Goal: Task Accomplishment & Management: Manage account settings

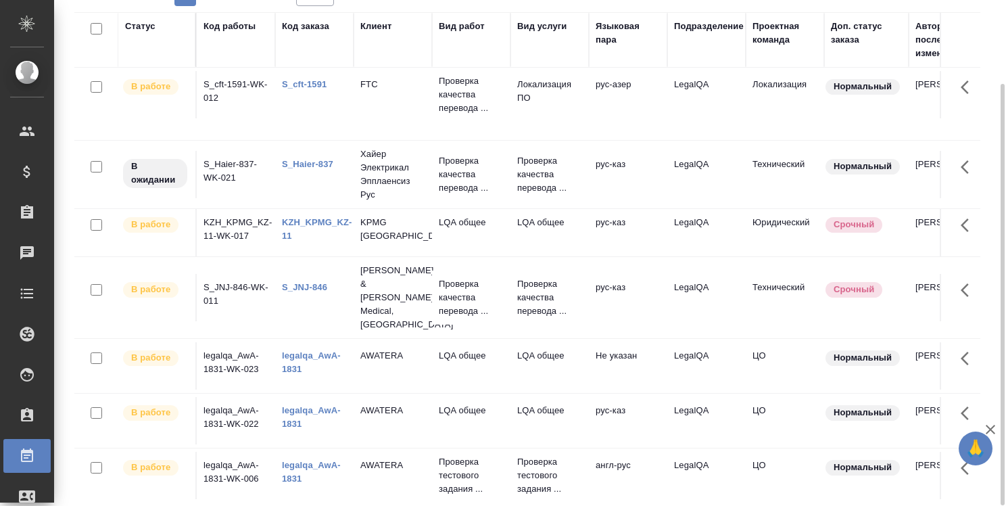
scroll to position [278, 0]
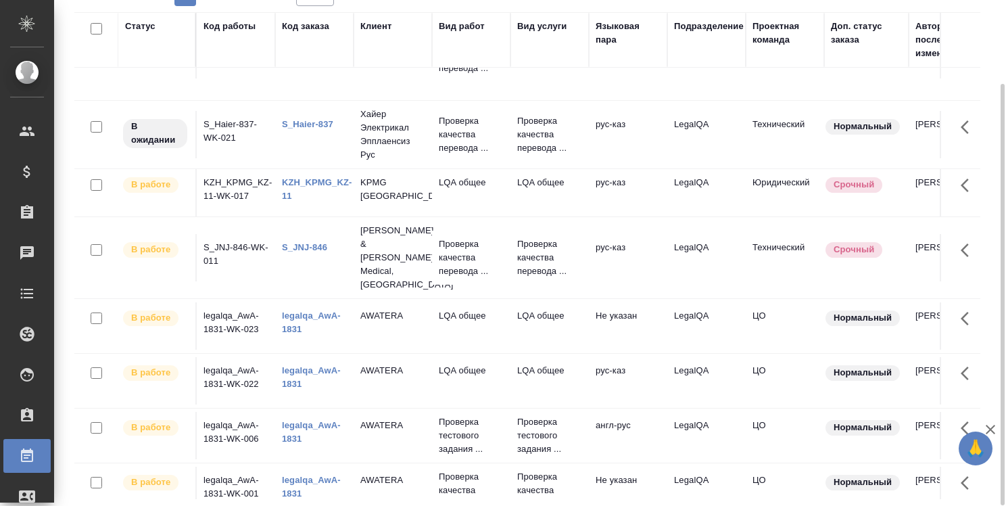
click at [304, 475] on link "legalqa_AwA-1831" at bounding box center [311, 487] width 59 height 24
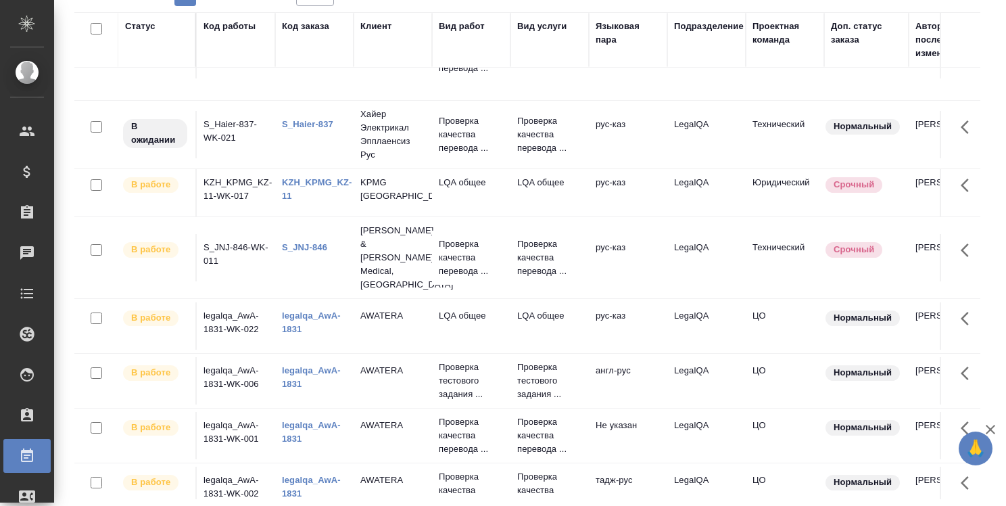
click at [318, 475] on link "legalqa_AwA-1831" at bounding box center [311, 487] width 59 height 24
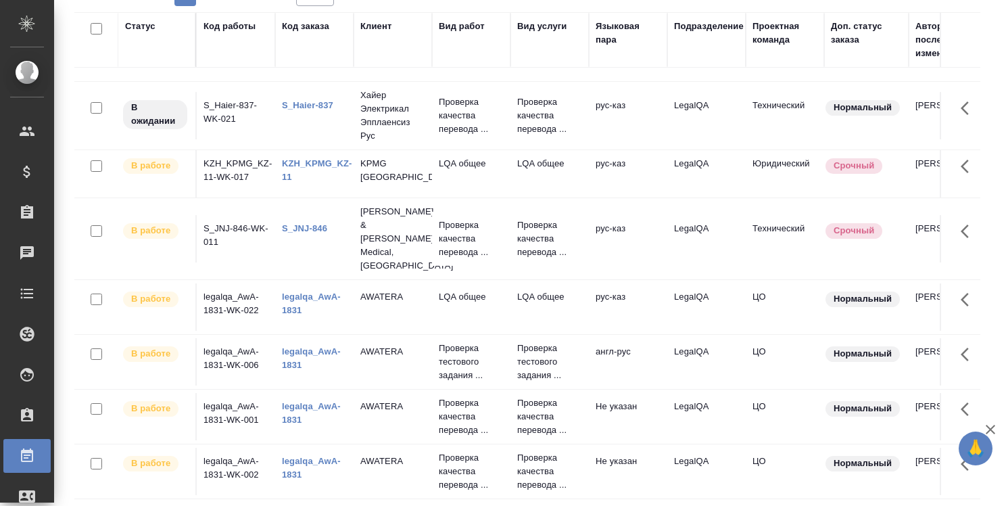
scroll to position [223, 0]
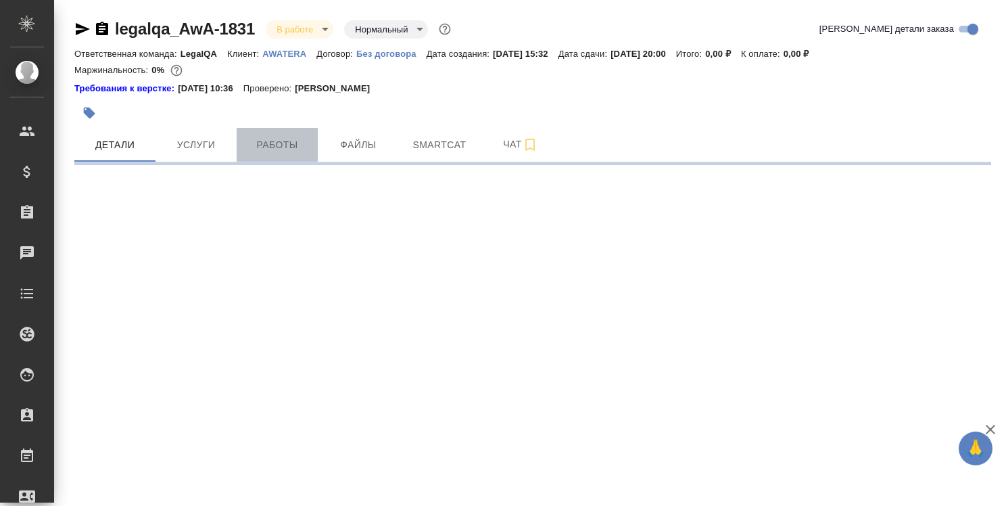
click at [276, 147] on span "Работы" at bounding box center [277, 145] width 65 height 17
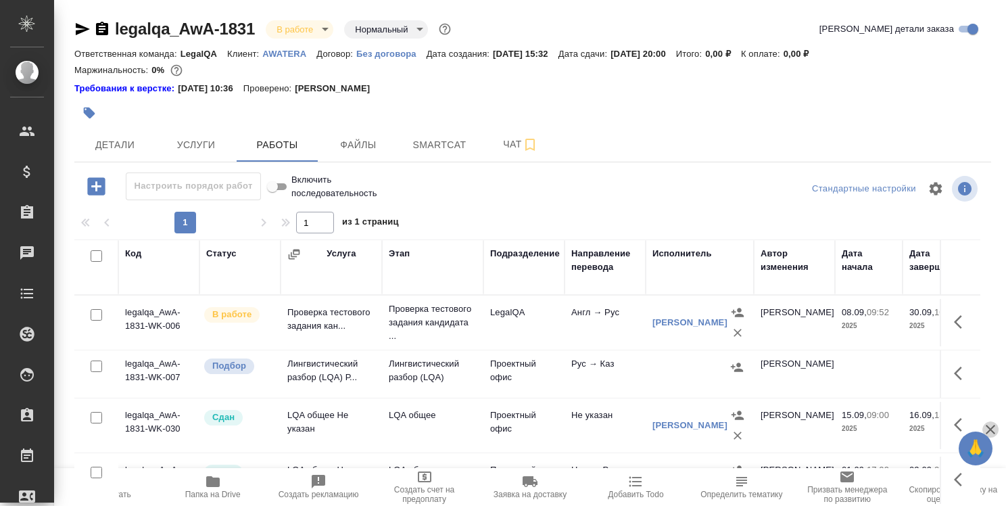
click at [990, 429] on icon "button" at bounding box center [990, 429] width 9 height 9
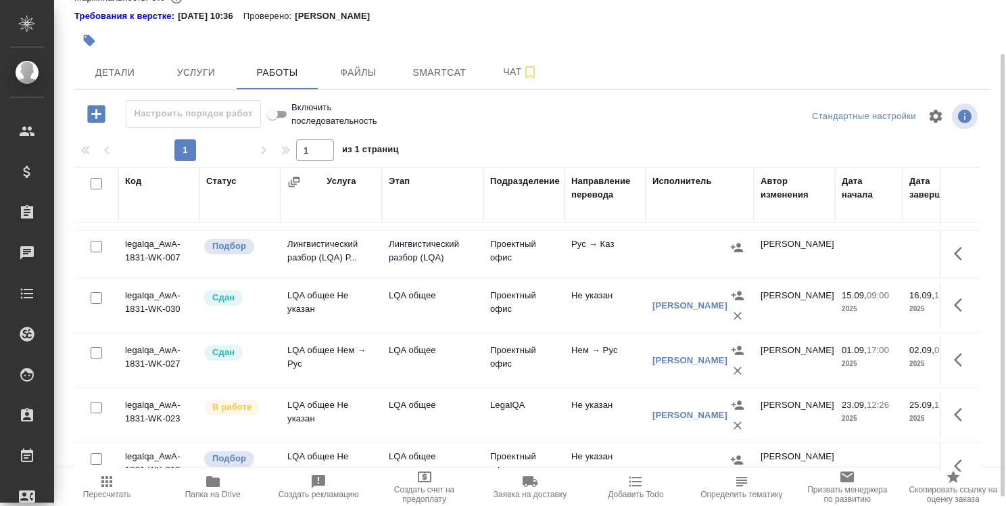
scroll to position [135, 0]
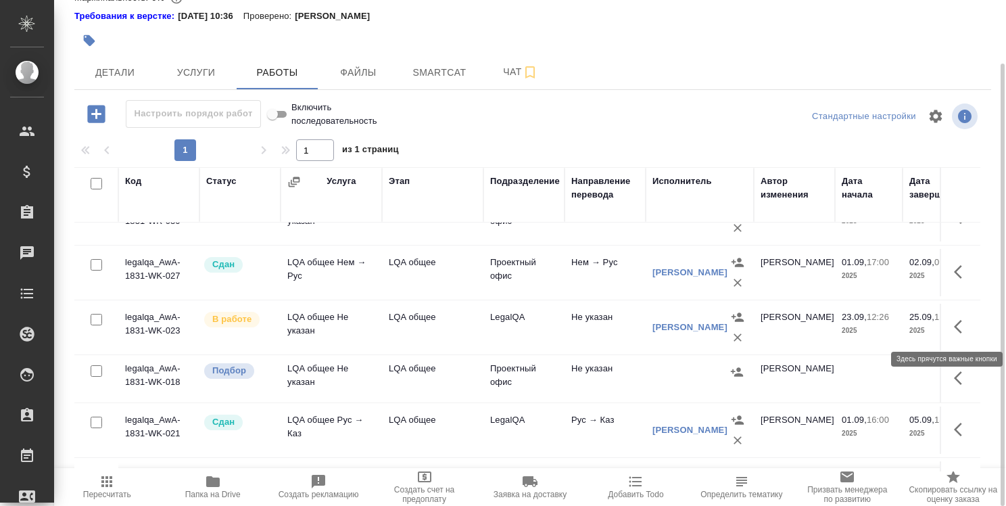
click at [954, 329] on icon "button" at bounding box center [962, 326] width 16 height 16
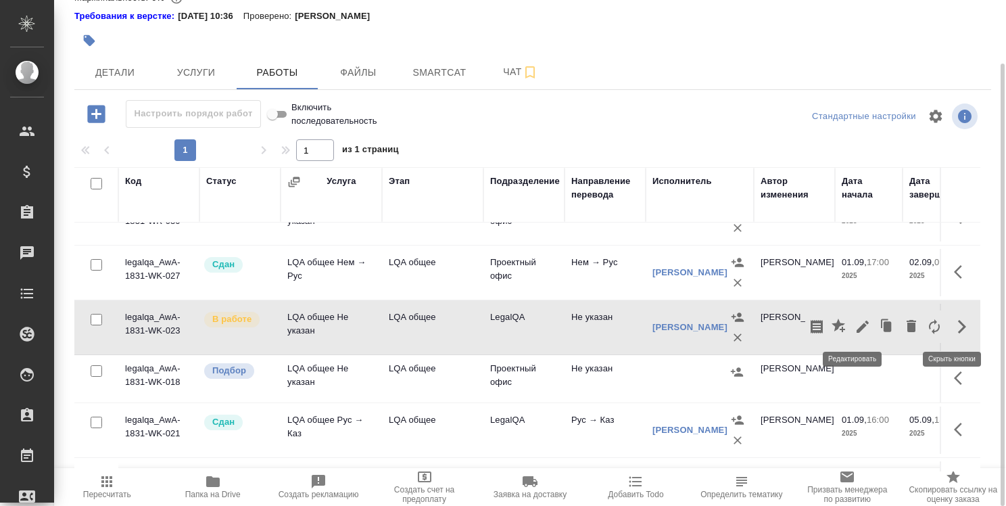
click at [854, 320] on icon "button" at bounding box center [862, 326] width 16 height 16
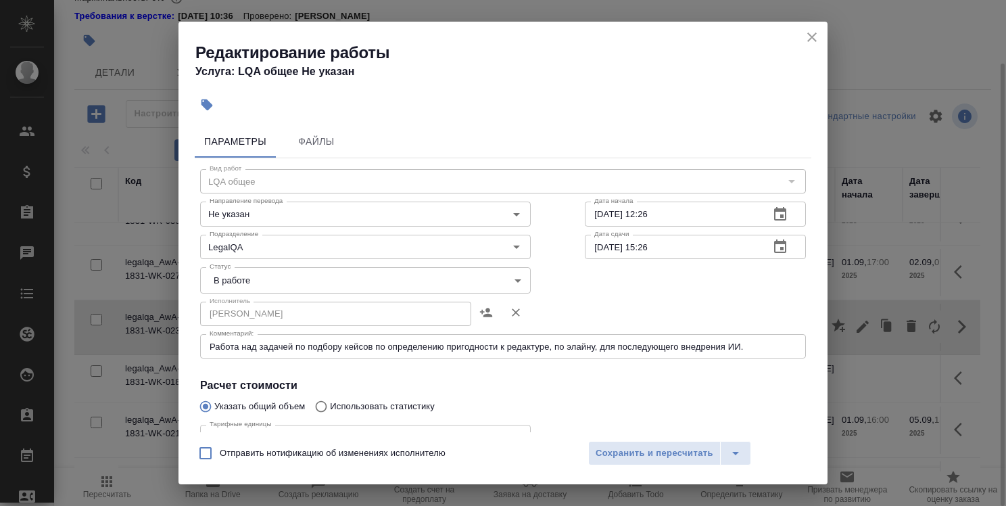
scroll to position [68, 0]
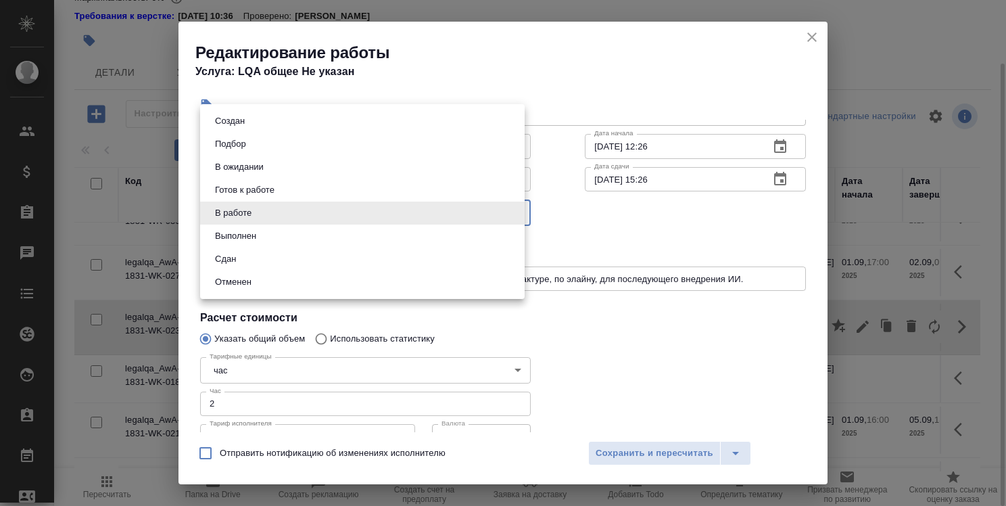
click at [464, 214] on body ".cls-1 fill:#fff; AWATERA Strelnikova Olga Клиенты Спецификации Заказы 0 Чаты T…" at bounding box center [503, 253] width 1006 height 506
click at [465, 254] on li "Сдан" at bounding box center [362, 258] width 324 height 23
type input "closed"
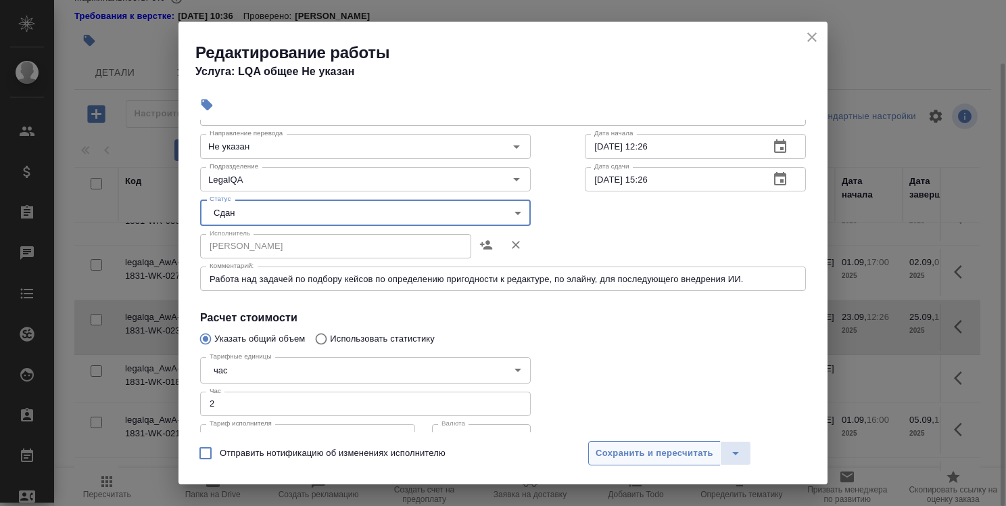
click at [663, 457] on span "Сохранить и пересчитать" at bounding box center [655, 453] width 118 height 16
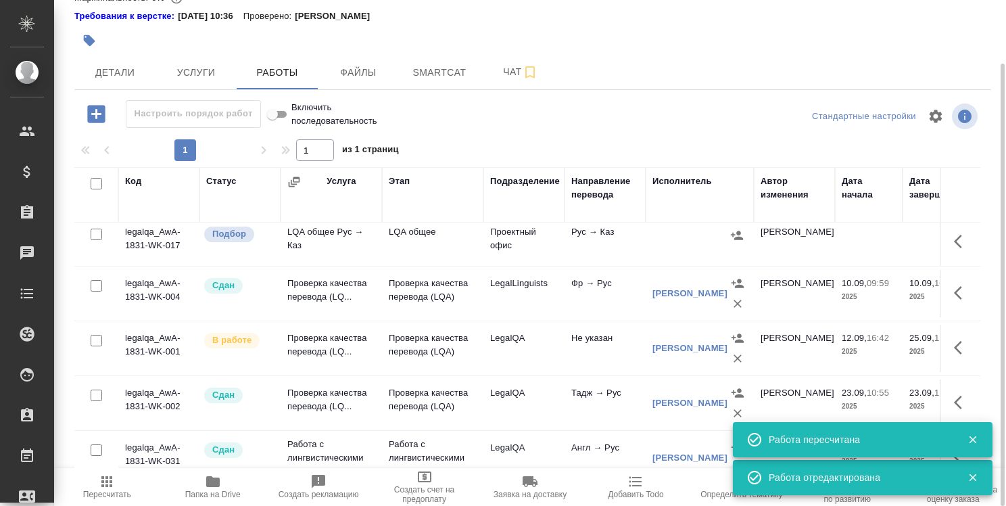
scroll to position [841, 0]
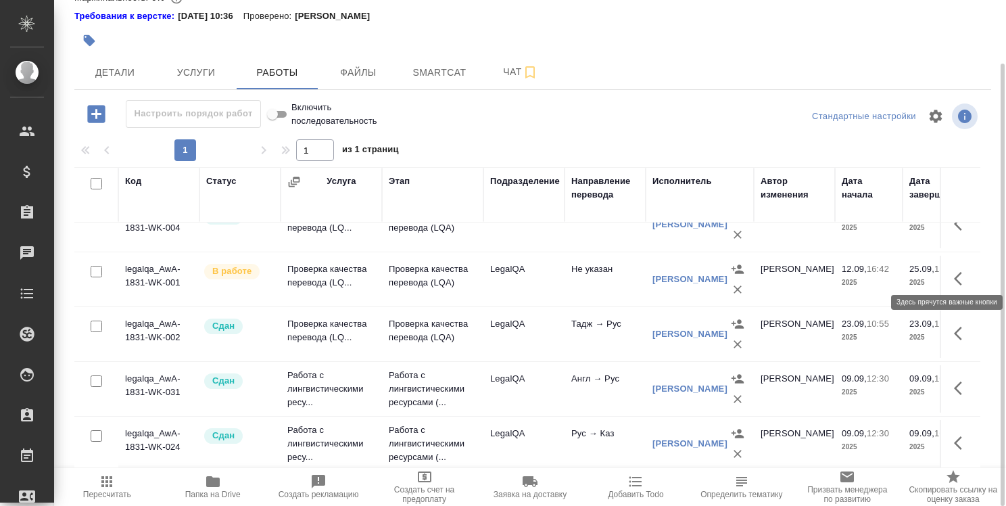
click at [954, 270] on icon "button" at bounding box center [962, 278] width 16 height 16
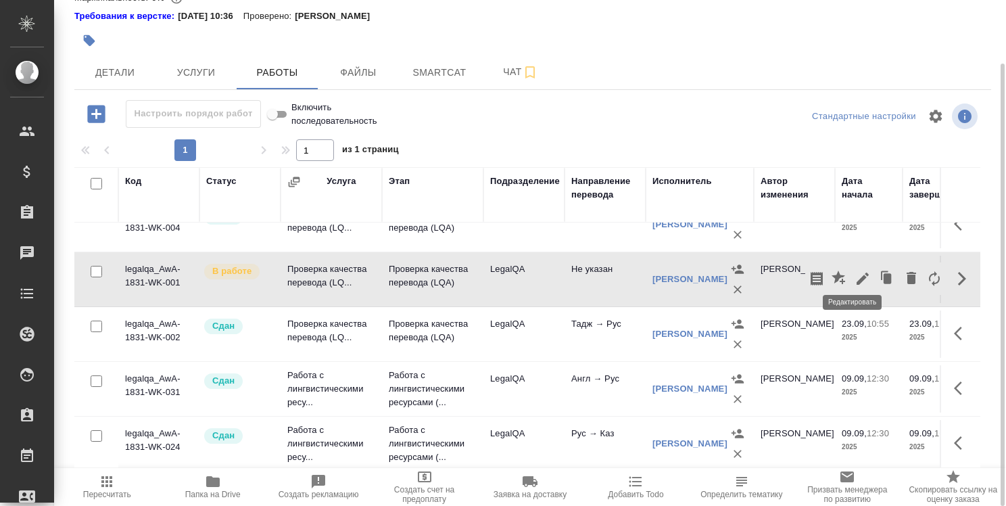
click at [856, 272] on icon "button" at bounding box center [862, 278] width 12 height 12
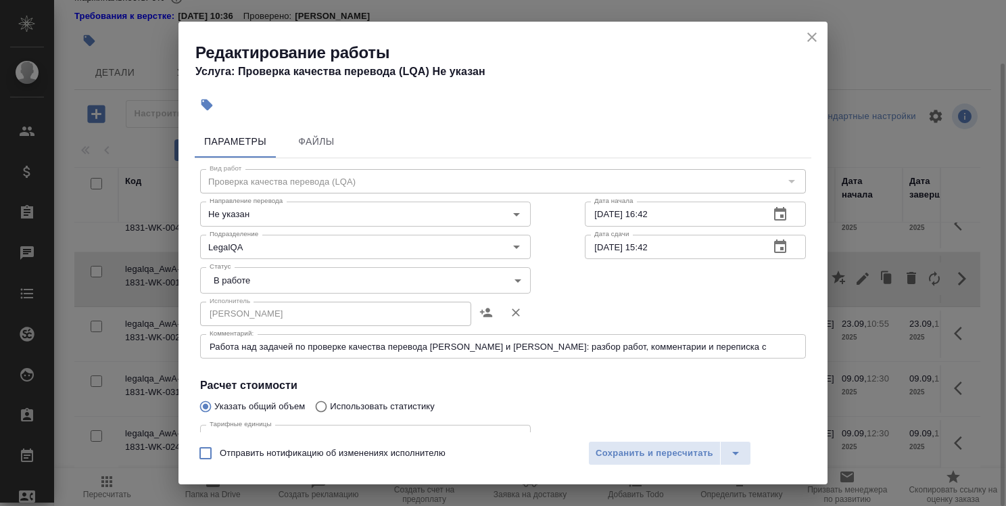
click at [774, 241] on icon "button" at bounding box center [780, 246] width 12 height 14
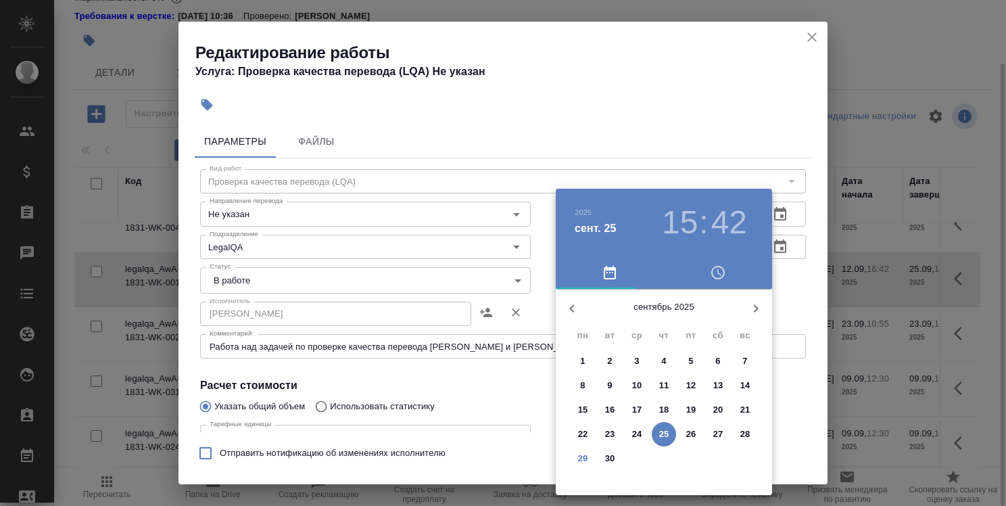
click at [753, 307] on icon "button" at bounding box center [756, 308] width 16 height 16
click at [668, 360] on span "2" at bounding box center [664, 361] width 24 height 14
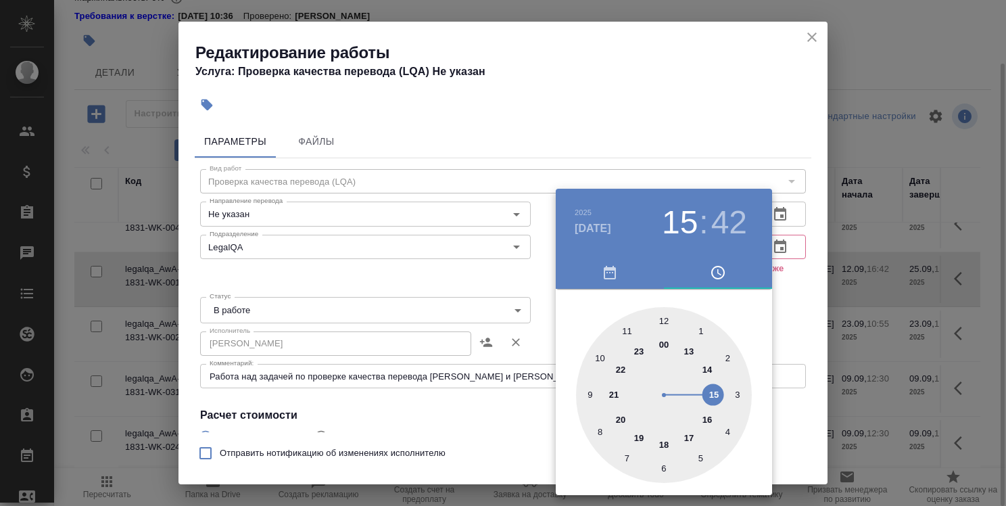
click at [785, 328] on div at bounding box center [503, 253] width 1006 height 506
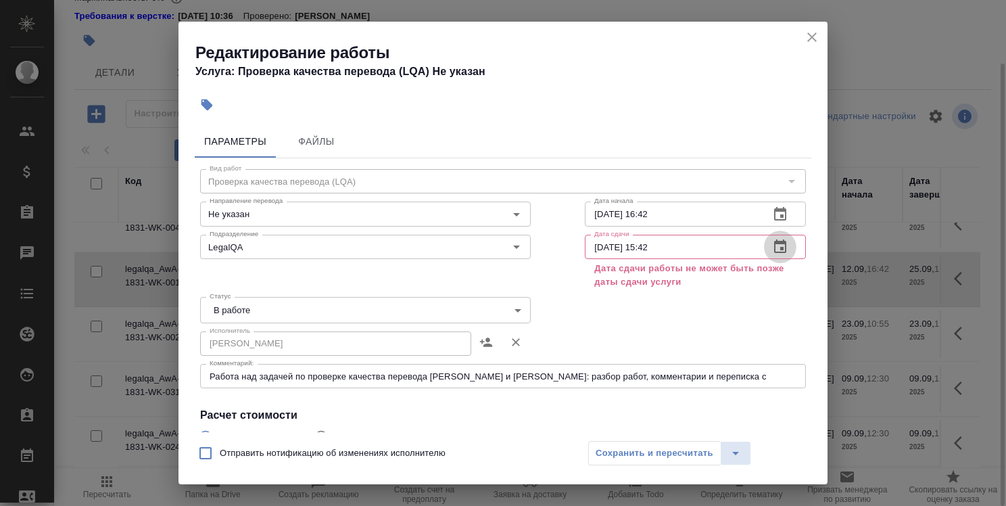
click at [772, 250] on icon "button" at bounding box center [780, 247] width 16 height 16
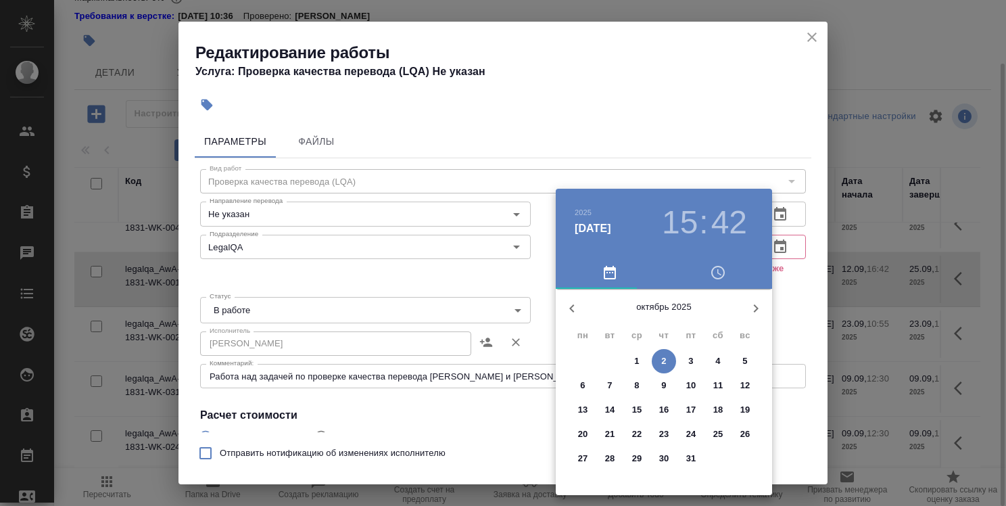
click at [575, 306] on icon "button" at bounding box center [572, 308] width 16 height 16
click at [610, 450] on button "30" at bounding box center [610, 458] width 24 height 24
type input "30.09.2025 15:42"
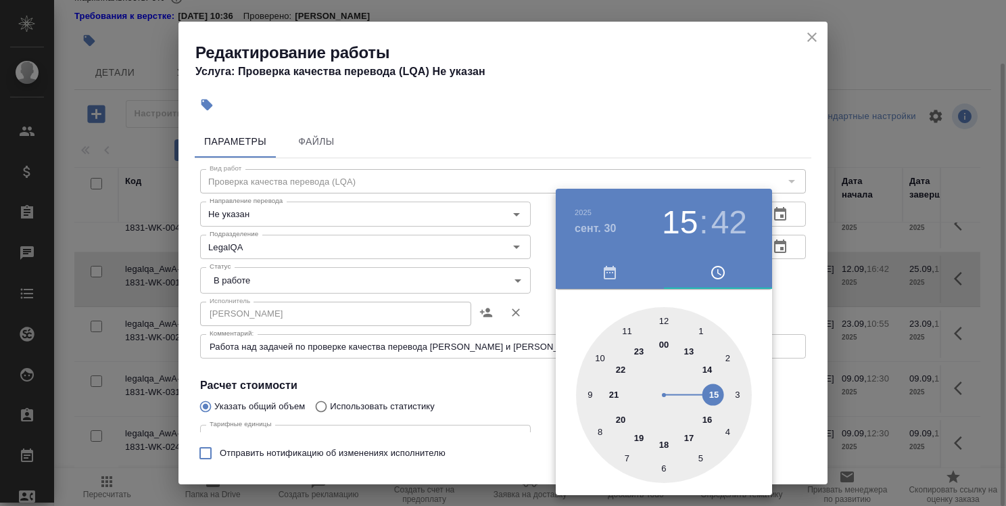
click at [786, 314] on div at bounding box center [503, 253] width 1006 height 506
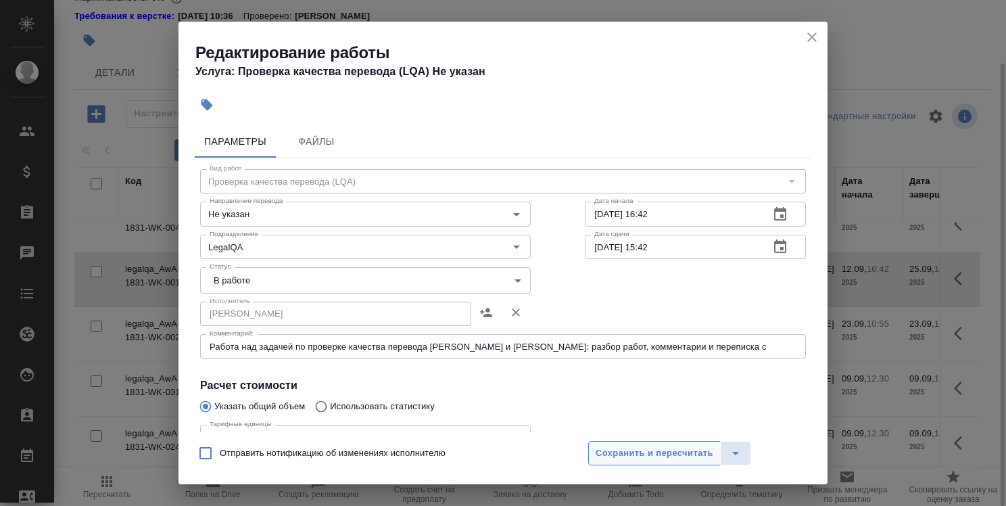
click at [679, 453] on span "Сохранить и пересчитать" at bounding box center [655, 453] width 118 height 16
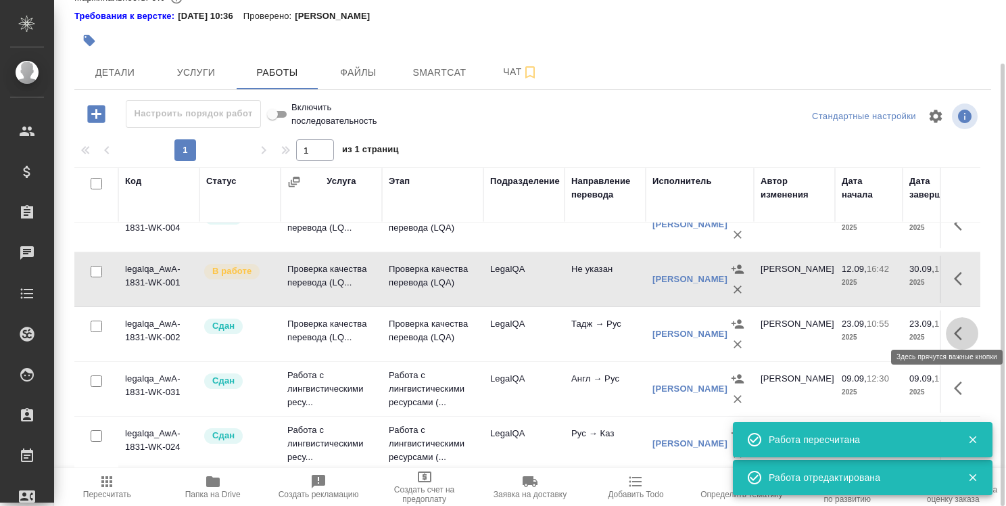
click at [954, 326] on icon "button" at bounding box center [958, 333] width 8 height 14
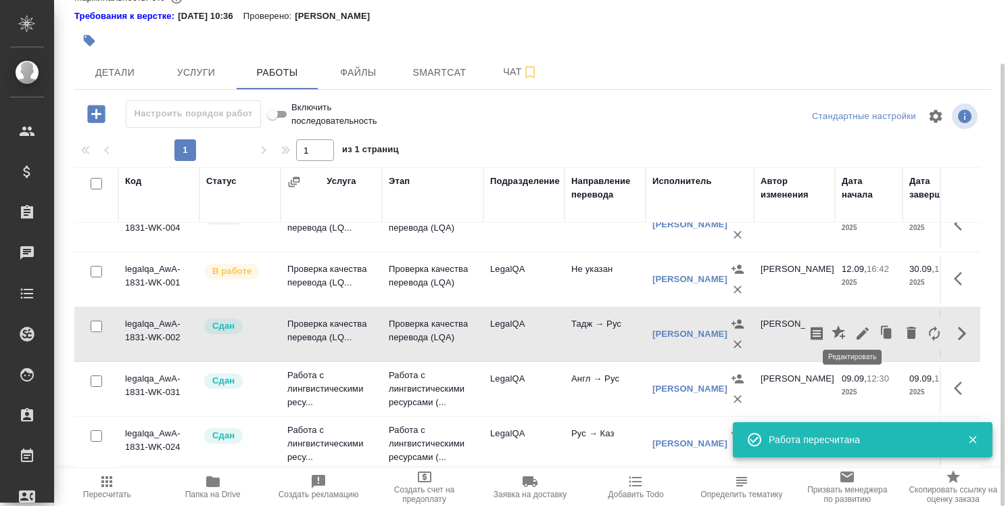
click at [856, 325] on icon "button" at bounding box center [862, 333] width 16 height 16
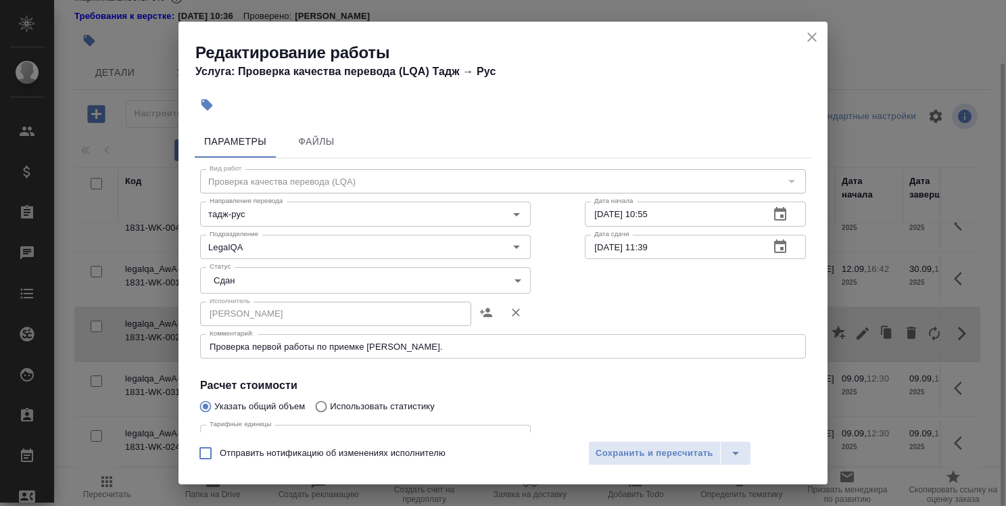
click at [285, 345] on textarea "Проверка первой работы по приемке Леры Третьяковой." at bounding box center [503, 346] width 587 height 10
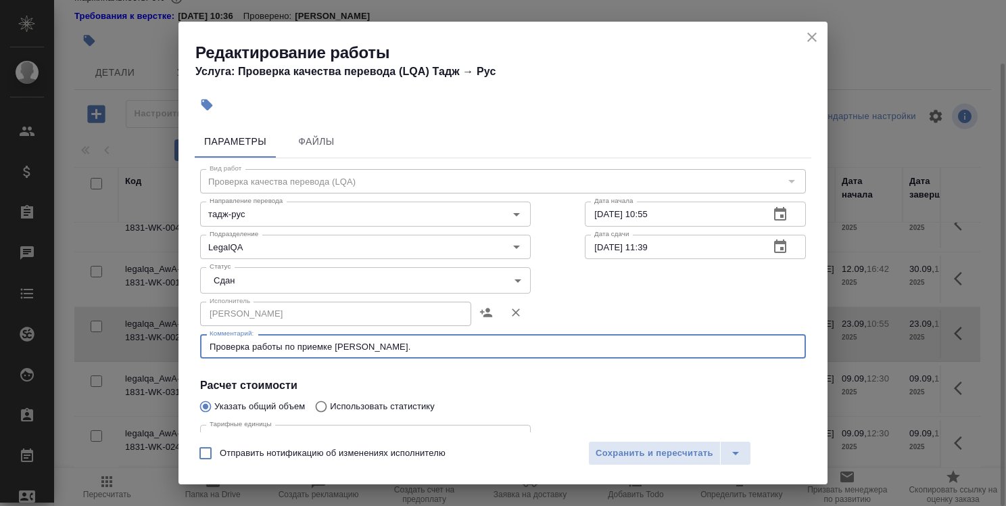
click at [285, 345] on textarea "Проверка работы по приемке Леры Третьяковой." at bounding box center [503, 346] width 587 height 10
type textarea "Проверка работ по приемке Леры Третьяковой."
click at [295, 281] on body ".cls-1 fill:#fff; AWATERA Strelnikova Olga Клиенты Спецификации Заказы 0 Чаты T…" at bounding box center [503, 253] width 1006 height 506
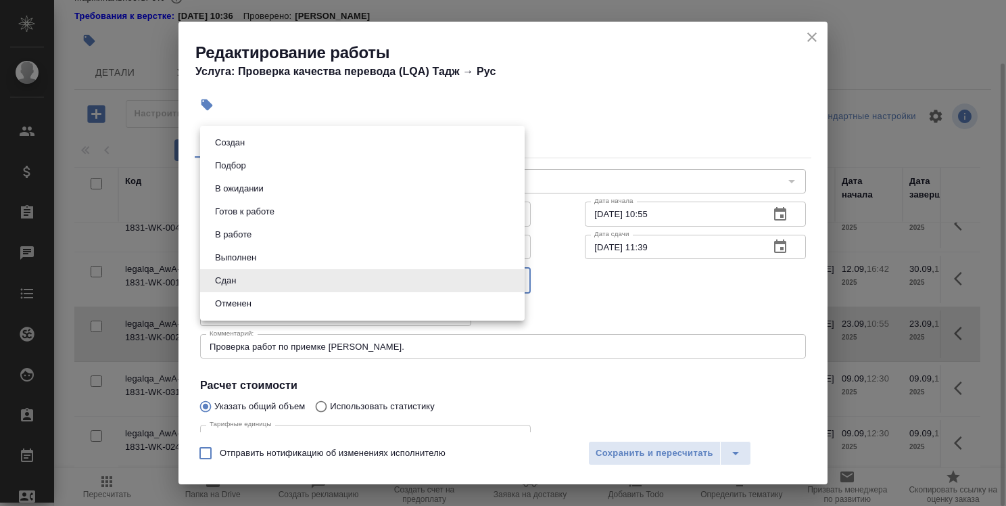
click at [335, 232] on li "В работе" at bounding box center [362, 234] width 324 height 23
type input "inProgress"
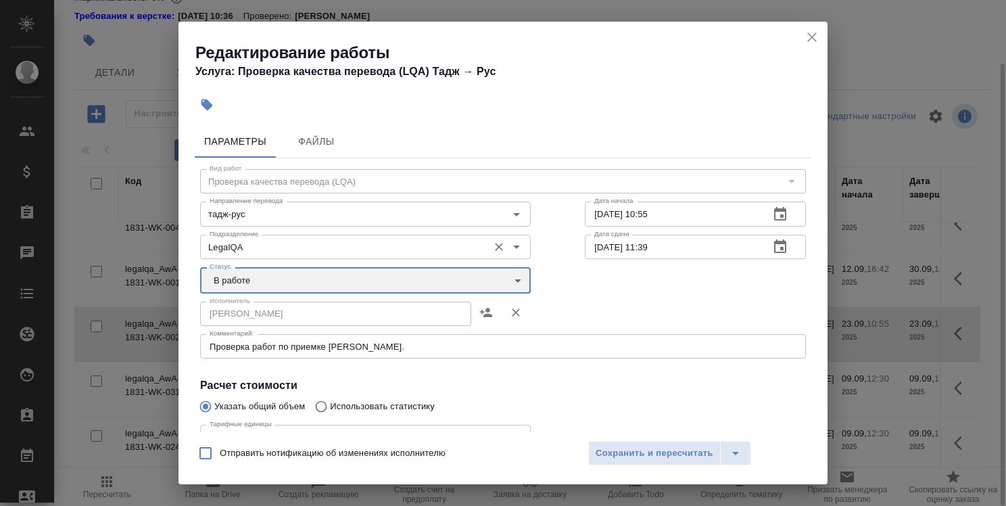
scroll to position [135, 0]
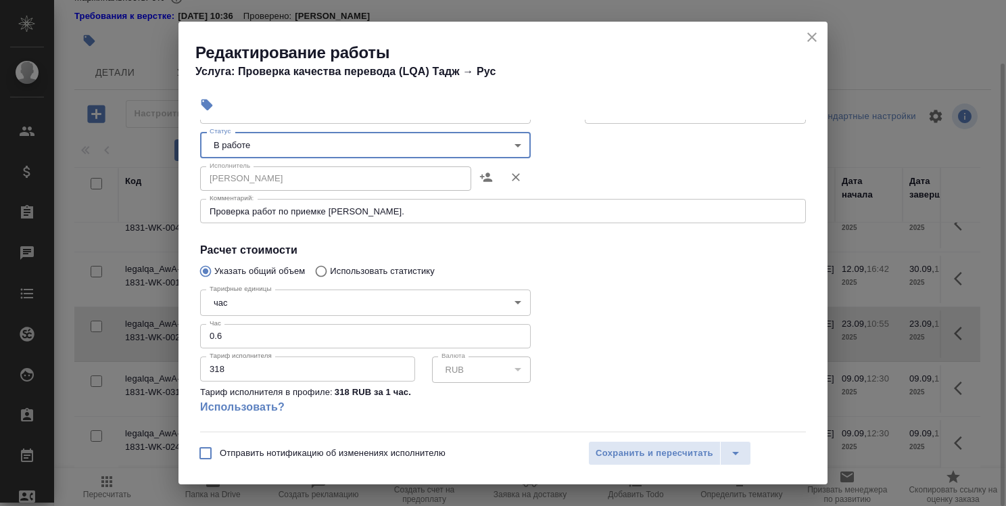
click at [274, 337] on input "0.6" at bounding box center [365, 336] width 331 height 24
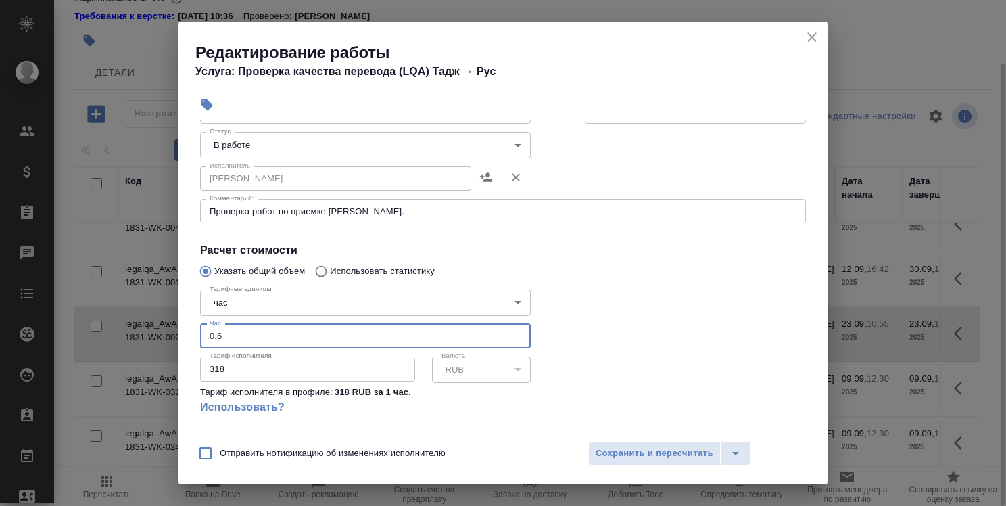
type input "0"
type input "1"
click at [637, 453] on span "Сохранить и пересчитать" at bounding box center [655, 453] width 118 height 16
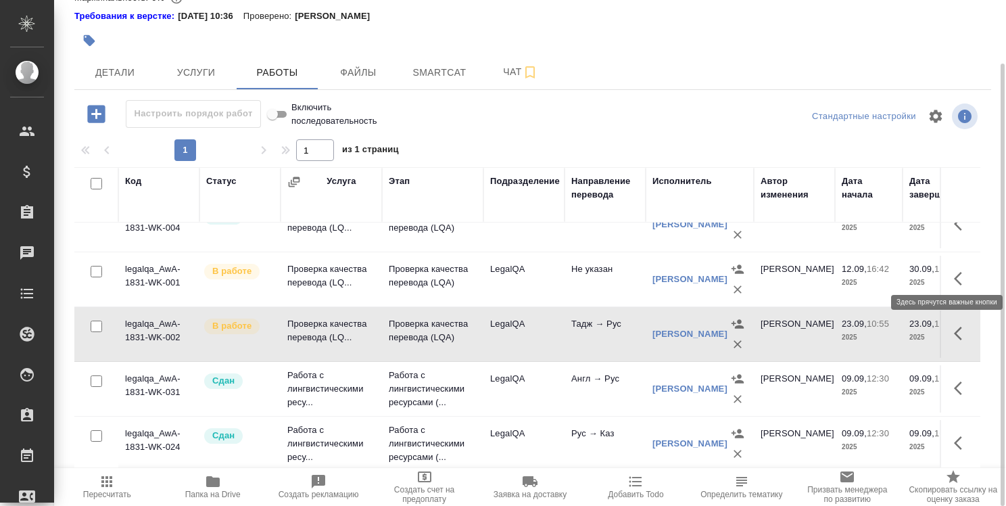
click at [956, 270] on icon "button" at bounding box center [962, 278] width 16 height 16
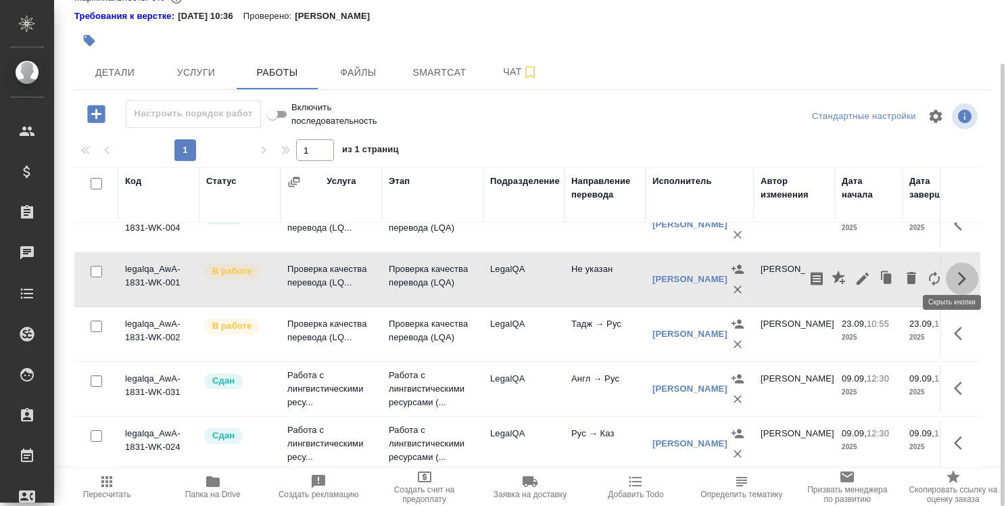
click at [956, 270] on icon "button" at bounding box center [962, 278] width 16 height 16
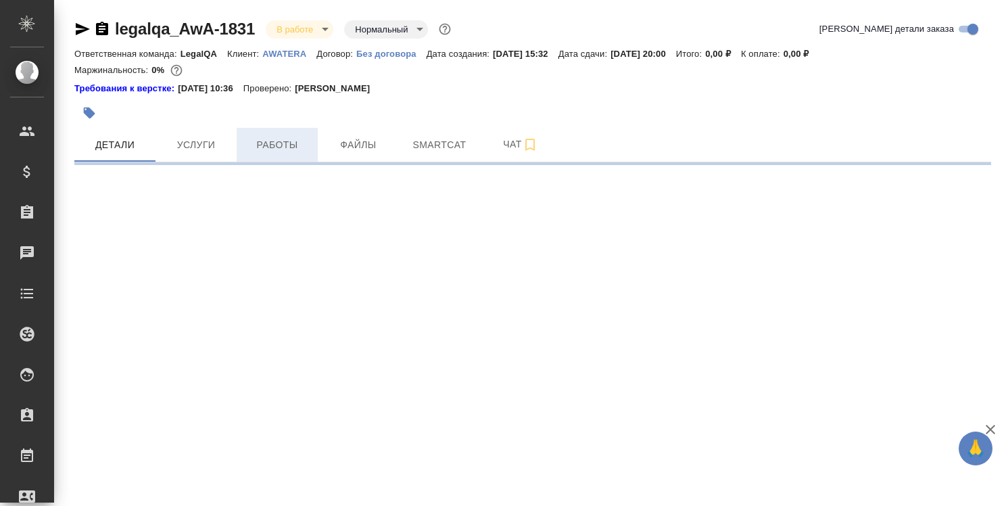
click at [270, 146] on span "Работы" at bounding box center [277, 145] width 65 height 17
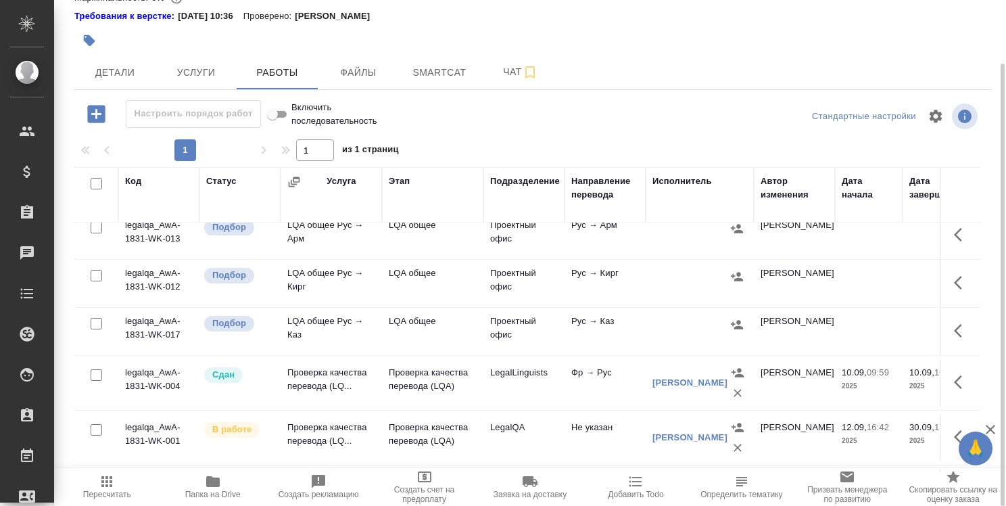
scroll to position [811, 0]
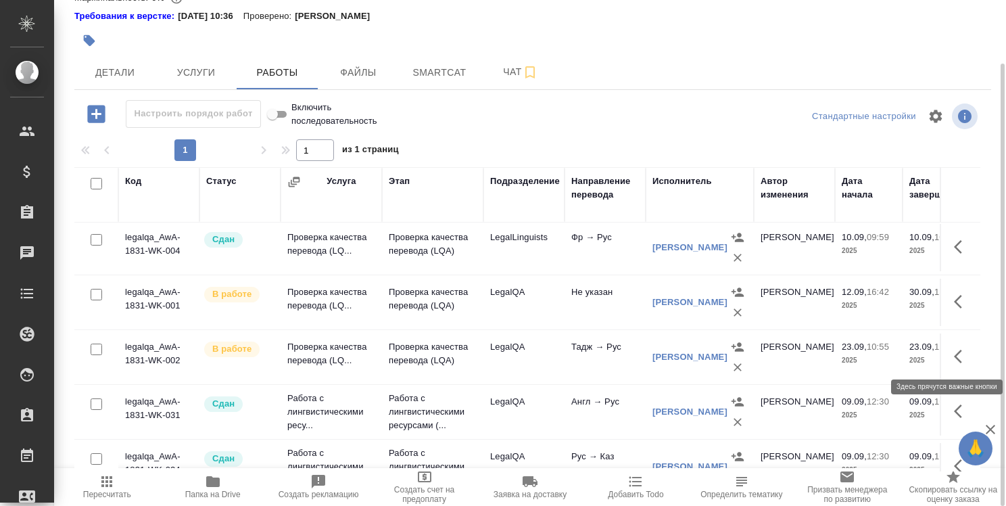
click at [954, 349] on icon "button" at bounding box center [958, 356] width 8 height 14
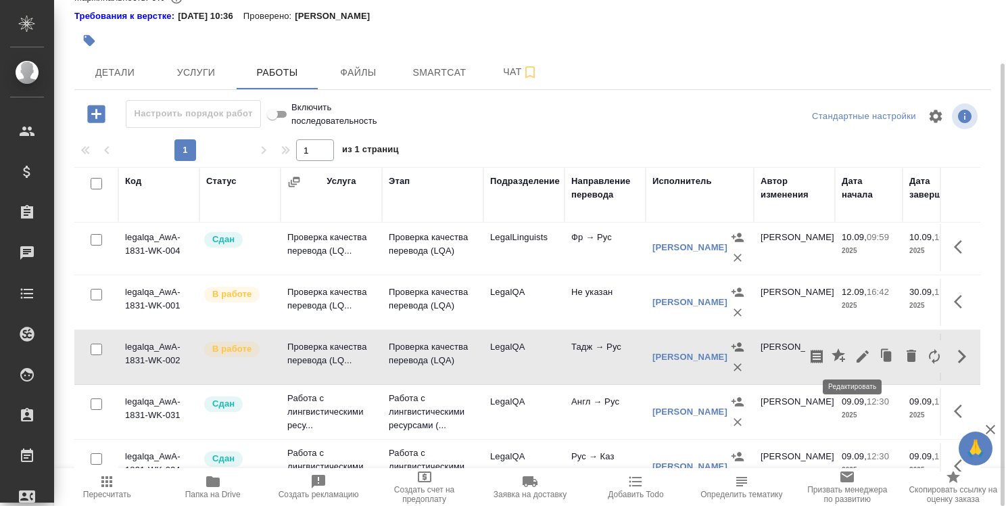
click at [854, 353] on icon "button" at bounding box center [862, 356] width 16 height 16
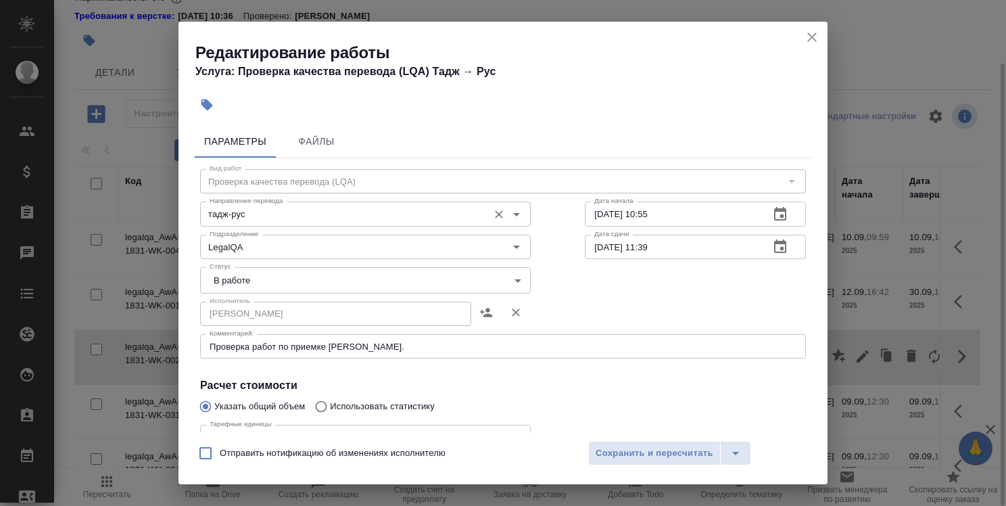
click at [413, 220] on input "тадж-рус" at bounding box center [342, 213] width 277 height 16
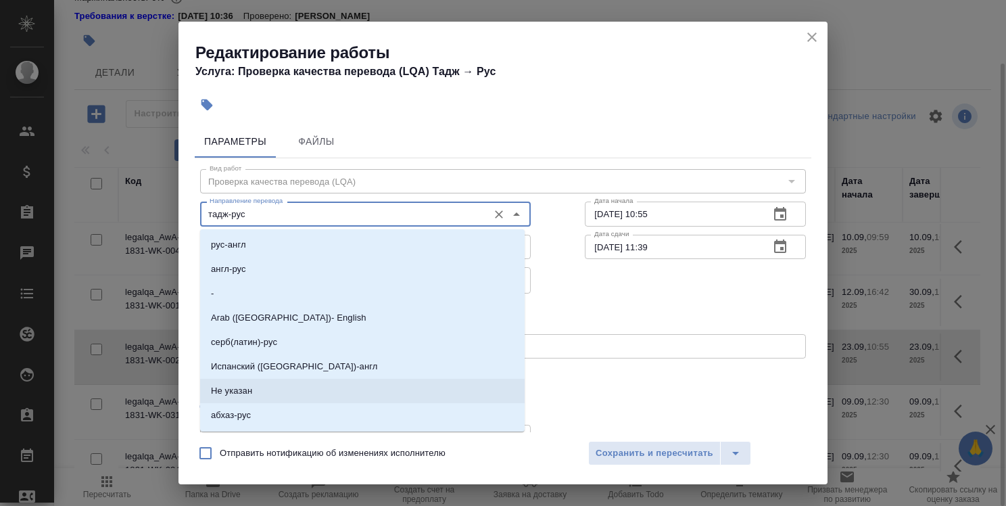
click at [410, 389] on li "Не указан" at bounding box center [362, 391] width 324 height 24
type input "Не указан"
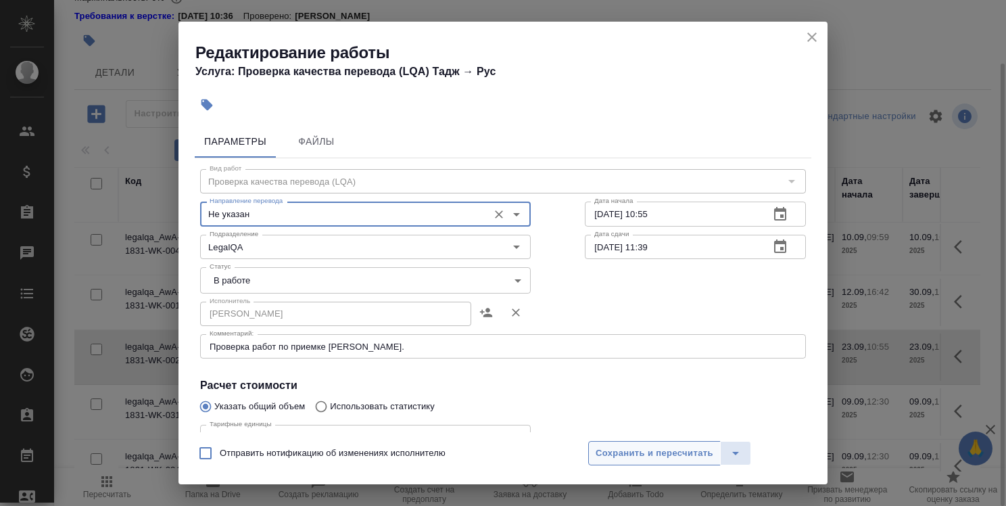
click at [638, 445] on span "Сохранить и пересчитать" at bounding box center [655, 453] width 118 height 16
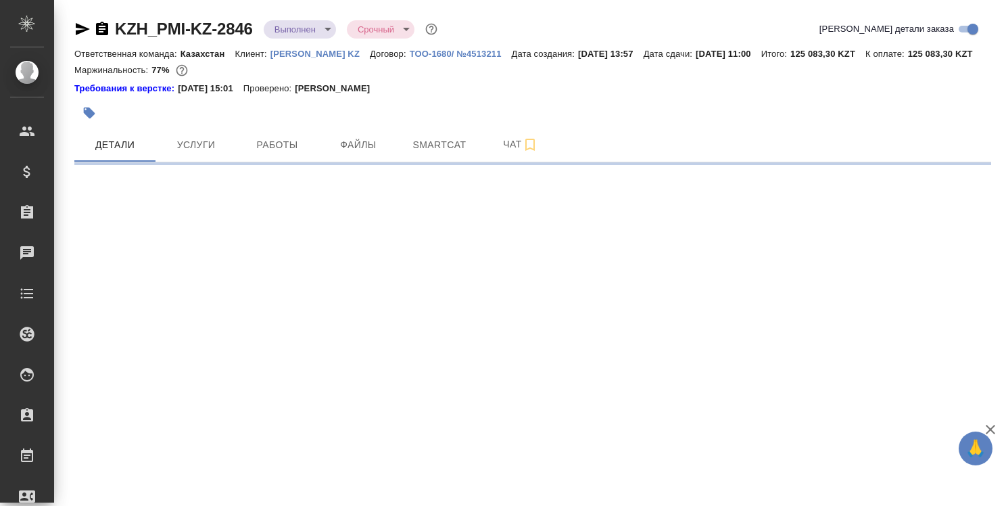
select select "RU"
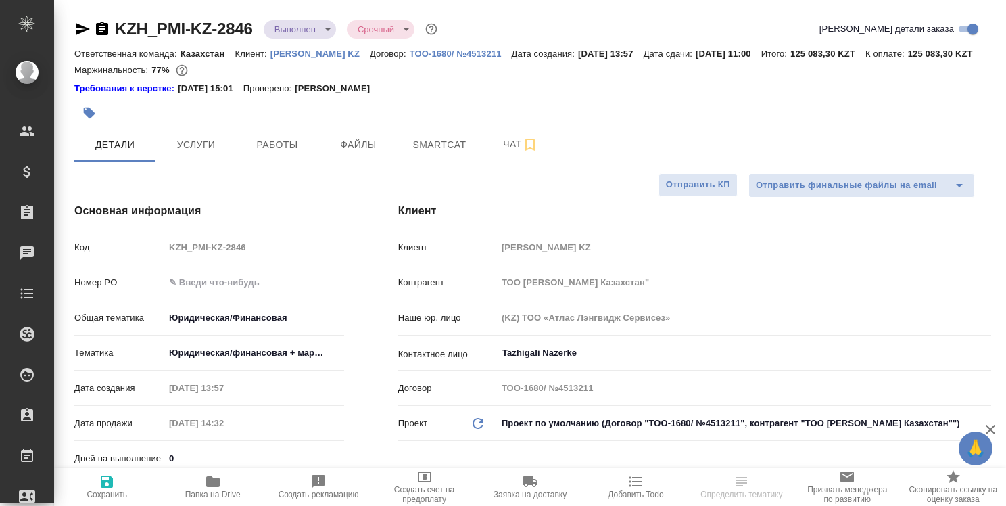
type textarea "x"
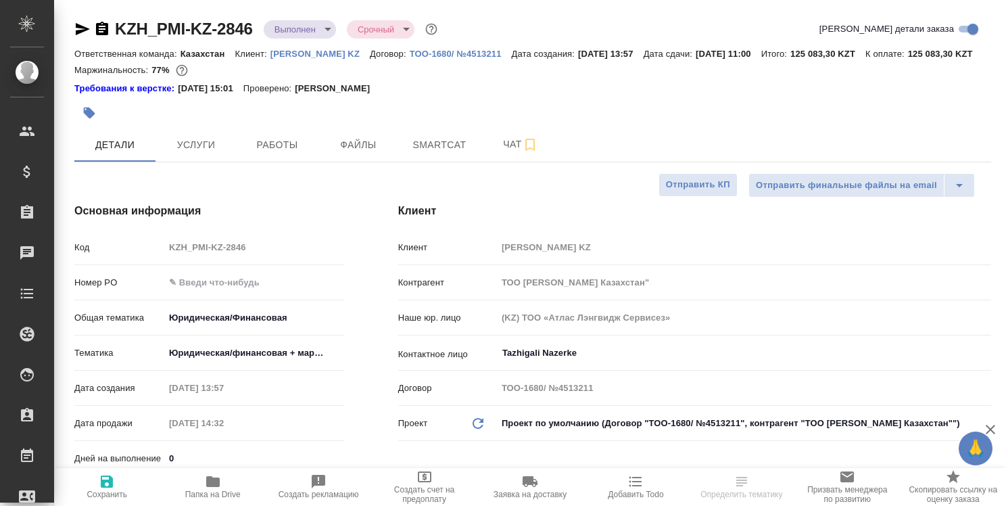
type textarea "x"
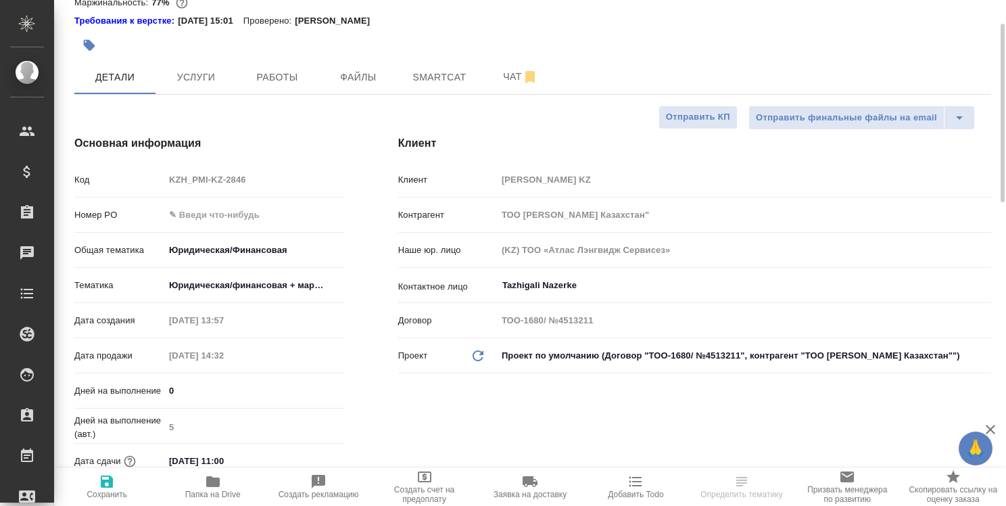
scroll to position [203, 0]
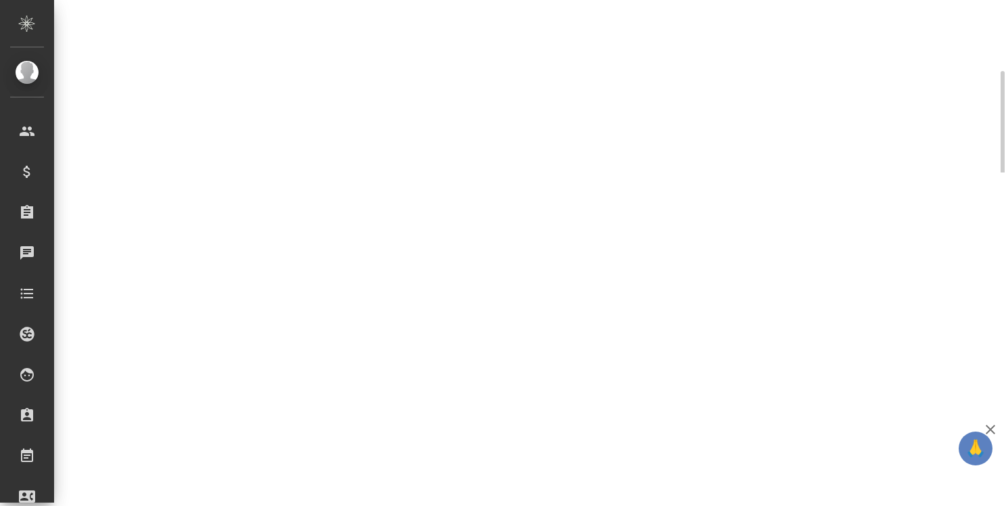
select select "RU"
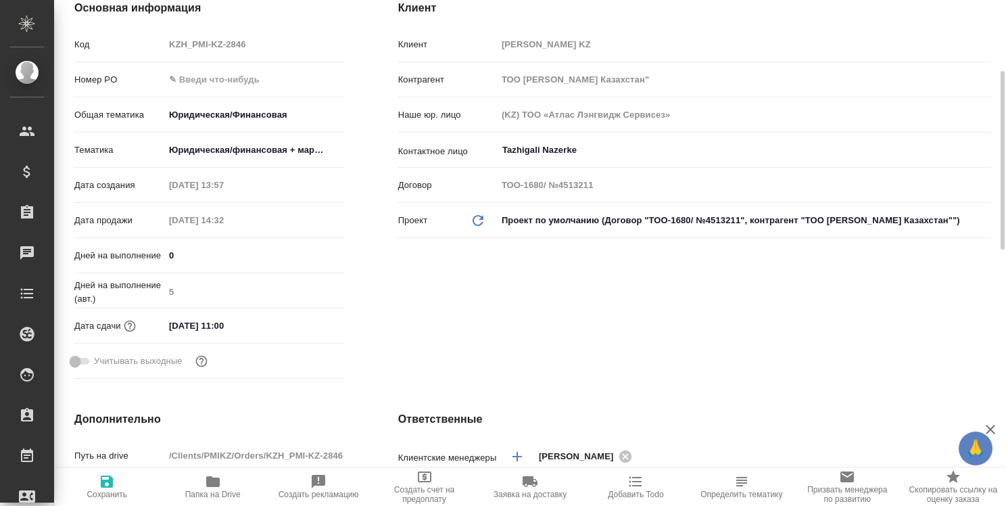
type textarea "x"
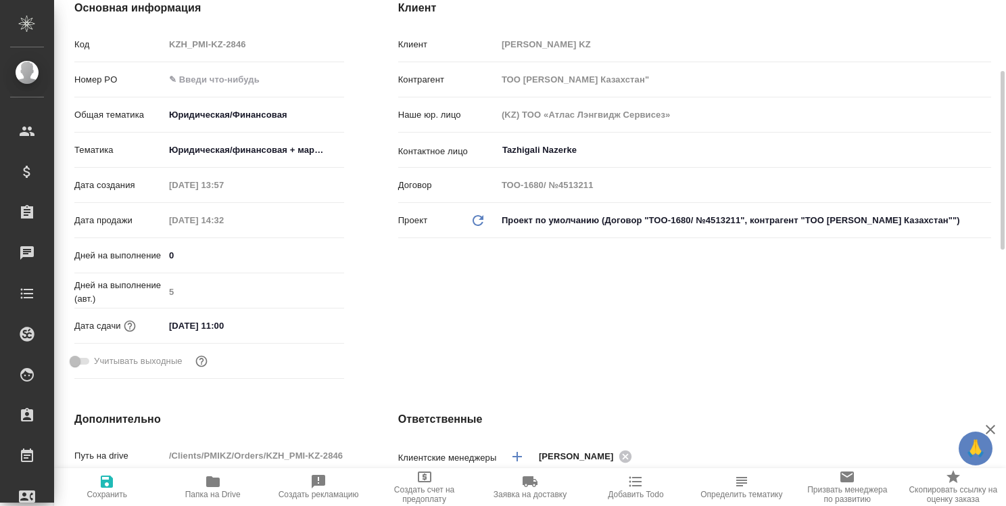
type textarea "x"
